Goal: Navigation & Orientation: Go to known website

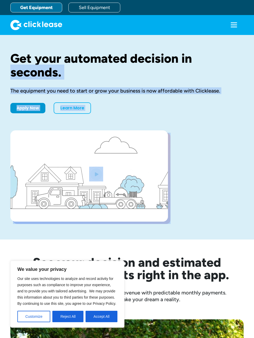
drag, startPoint x: 35, startPoint y: 211, endPoint x: -369, endPoint y: 102, distance: 417.7
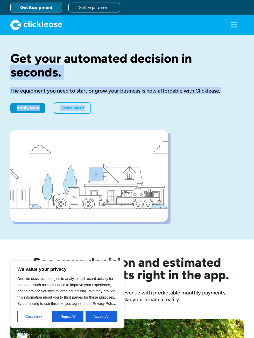
click at [0, 102] on html "We value your privacy Our site uses technologies to analyze and record activity…" at bounding box center [127, 169] width 254 height 338
